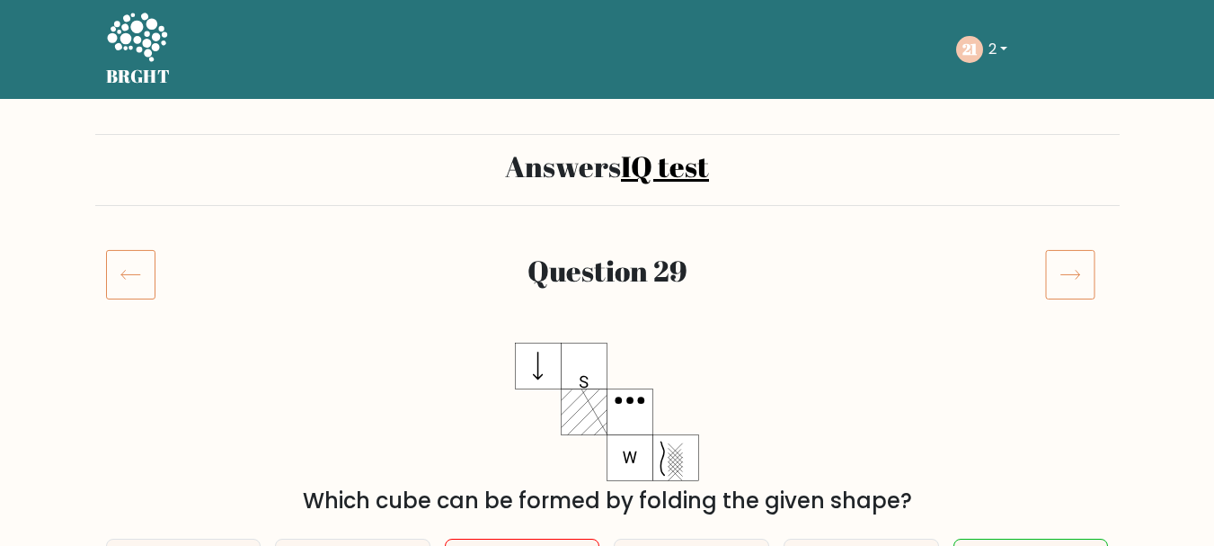
scroll to position [270, 0]
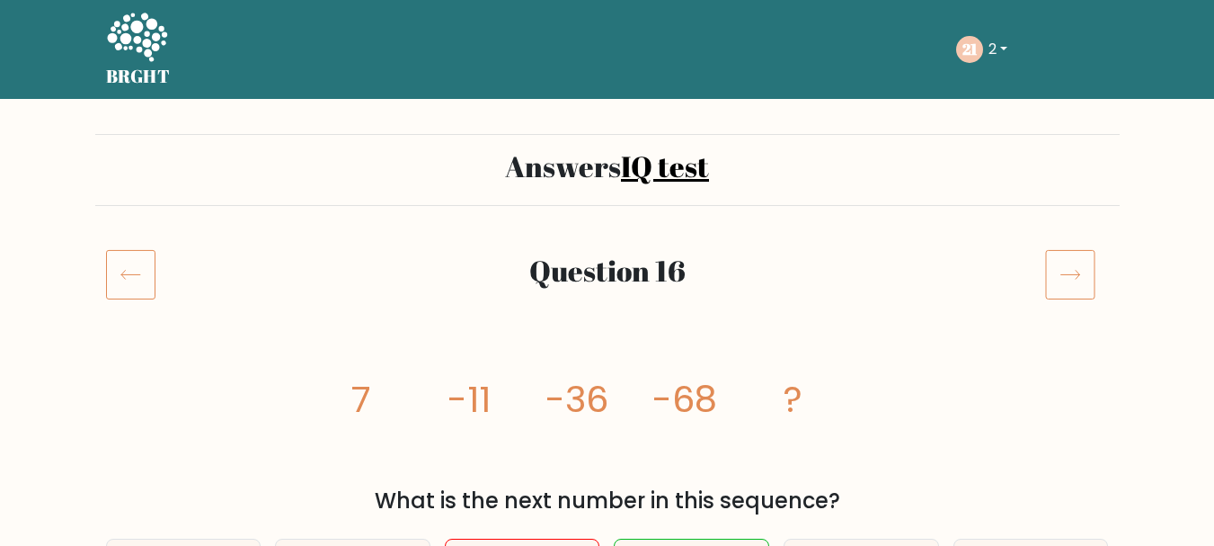
scroll to position [180, 0]
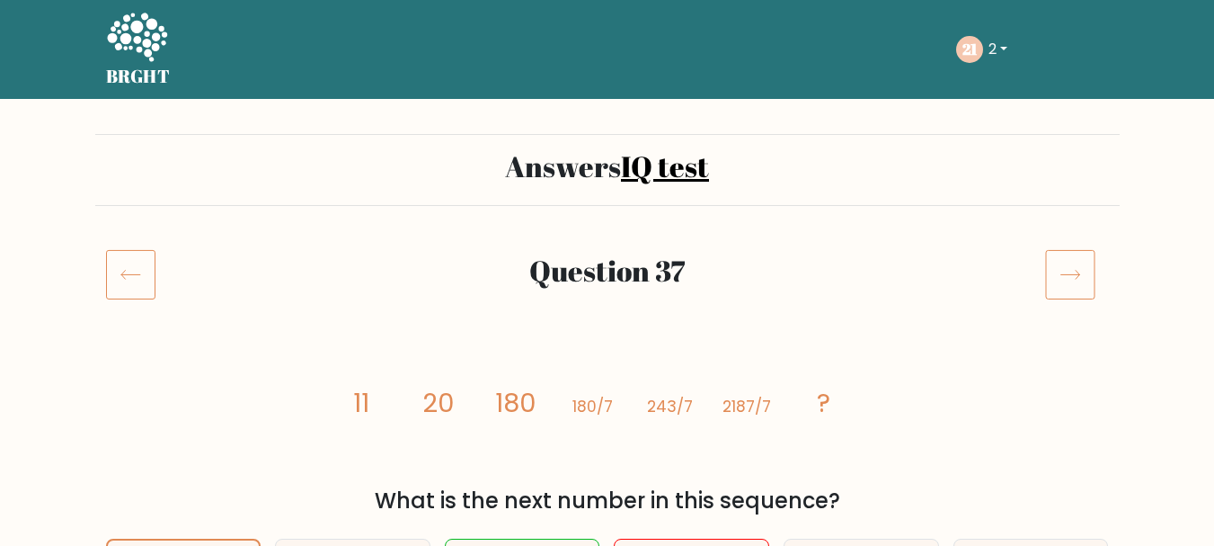
scroll to position [270, 0]
